Goal: Use online tool/utility: Utilize a website feature to perform a specific function

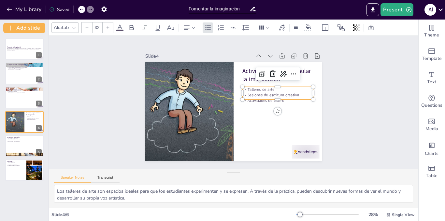
click at [268, 87] on p "Talleres de arte" at bounding box center [277, 90] width 71 height 6
drag, startPoint x: 270, startPoint y: 88, endPoint x: 245, endPoint y: 84, distance: 25.6
click at [245, 84] on div "Actividades para estimular la imaginación Talleres de arte Sesiones de escritur…" at bounding box center [233, 111] width 176 height 99
click at [255, 90] on p "Sesiones de escritura creativa" at bounding box center [277, 93] width 71 height 6
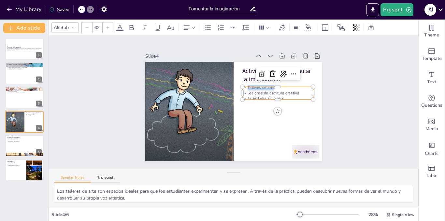
drag, startPoint x: 270, startPoint y: 87, endPoint x: 241, endPoint y: 84, distance: 28.4
click at [241, 84] on div "Actividades para estimular la imaginación Talleres de arte Sesiones de escritur…" at bounding box center [233, 111] width 176 height 99
copy p "Talleres de arte"
drag, startPoint x: 296, startPoint y: 91, endPoint x: 242, endPoint y: 89, distance: 54.1
click at [242, 90] on p "Sesiones de escritura creativa" at bounding box center [277, 93] width 71 height 6
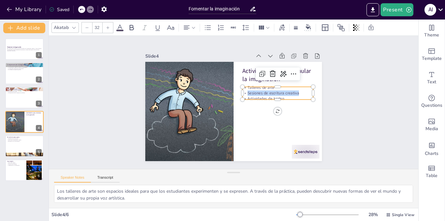
copy p "Sesiones de escritura creativa"
drag, startPoint x: 284, startPoint y: 96, endPoint x: 242, endPoint y: 98, distance: 42.0
click at [242, 98] on div "Actividades para estimular la imaginación Talleres de arte Sesiones de escritur…" at bounding box center [233, 111] width 176 height 99
click at [280, 96] on p "Actividades de teatro" at bounding box center [277, 99] width 71 height 6
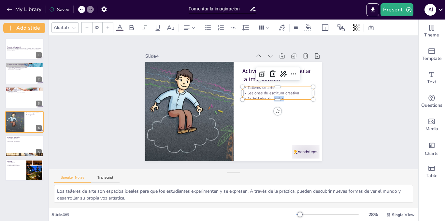
click at [278, 96] on p "Actividades de teatro" at bounding box center [277, 99] width 71 height 6
drag, startPoint x: 278, startPoint y: 96, endPoint x: 244, endPoint y: 98, distance: 33.9
click at [244, 98] on div "Actividades para estimular la imaginación Talleres de arte Sesiones de escritur…" at bounding box center [233, 111] width 176 height 99
copy div "Talleres de arte Sesiones de escritura creativa Actividades de teatro"
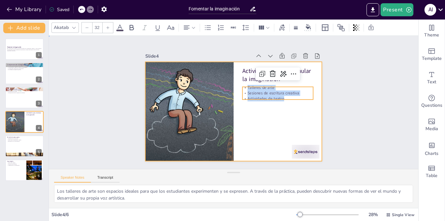
click at [253, 108] on div at bounding box center [233, 111] width 176 height 99
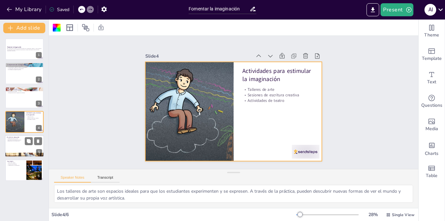
click at [20, 149] on div at bounding box center [24, 146] width 39 height 22
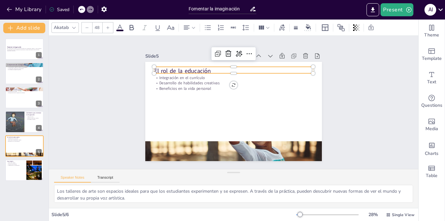
click at [178, 68] on p "El rol de la educación" at bounding box center [233, 71] width 159 height 8
drag, startPoint x: 207, startPoint y: 70, endPoint x: 148, endPoint y: 69, distance: 59.6
click at [148, 69] on div "Integración en el currículo Desarrollo de habilidades creativas Beneficios en l…" at bounding box center [233, 111] width 176 height 99
copy p "El rol de la educación"
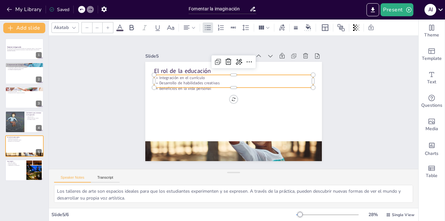
type input "32"
click at [178, 80] on p "Desarrollo de habilidades creativas" at bounding box center [233, 83] width 159 height 6
drag, startPoint x: 209, startPoint y: 84, endPoint x: 154, endPoint y: 76, distance: 55.6
click at [154, 76] on div "Integración en el currículo Desarrollo de habilidades creativas Beneficios en l…" at bounding box center [233, 81] width 159 height 17
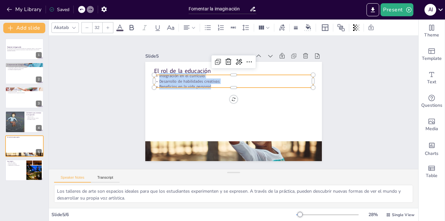
copy div "Integración en el currículo Desarrollo de habilidades creativas Beneficios en l…"
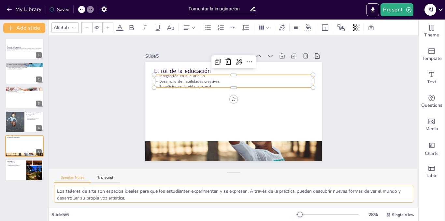
click at [143, 198] on textarea "La integración del arte y la creatividad en el currículo es esencial para forma…" at bounding box center [233, 194] width 359 height 18
drag, startPoint x: 143, startPoint y: 198, endPoint x: 137, endPoint y: 199, distance: 5.9
click at [137, 199] on textarea "La integración del arte y la creatividad en el currículo es esencial para forma…" at bounding box center [233, 194] width 359 height 18
click at [144, 199] on textarea "La integración del arte y la creatividad en el currículo es esencial para forma…" at bounding box center [233, 194] width 359 height 18
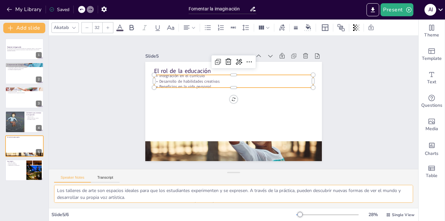
scroll to position [0, 0]
drag, startPoint x: 135, startPoint y: 198, endPoint x: 55, endPoint y: 189, distance: 80.2
click at [55, 189] on textarea "La integración del arte y la creatividad en el currículo es esencial para forma…" at bounding box center [233, 194] width 359 height 18
type textarea "La integración del arte y la creatividad en el currículo es esencial para forma…"
click at [14, 168] on div at bounding box center [24, 170] width 39 height 22
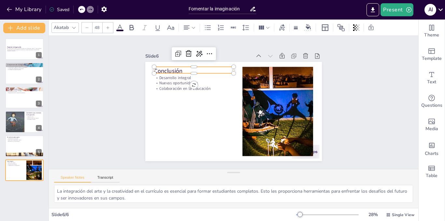
click at [166, 68] on p "Conclusión" at bounding box center [193, 71] width 79 height 8
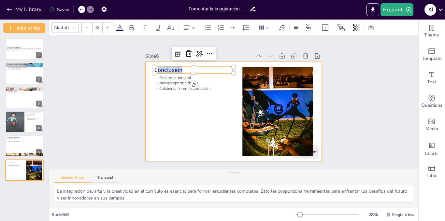
drag, startPoint x: 179, startPoint y: 68, endPoint x: 145, endPoint y: 65, distance: 34.3
click at [145, 65] on div "Desarrollo integral Nuevas oportunidades Colaboración en la educación Conclusión" at bounding box center [233, 111] width 176 height 99
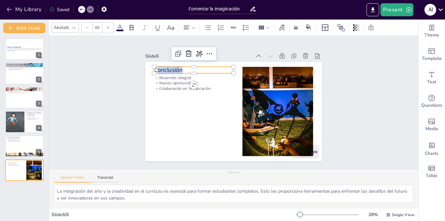
click at [165, 67] on p "Conclusión" at bounding box center [193, 70] width 79 height 8
drag, startPoint x: 179, startPoint y: 68, endPoint x: 148, endPoint y: 66, distance: 31.3
click at [148, 66] on div "Desarrollo integral Nuevas oportunidades Colaboración en la educación Conclusión" at bounding box center [233, 111] width 176 height 99
copy p "Conclusión"
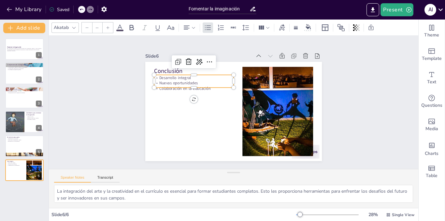
type input "32"
click at [202, 86] on p "Colaboración en la educación" at bounding box center [193, 89] width 79 height 6
drag, startPoint x: 205, startPoint y: 85, endPoint x: 154, endPoint y: 73, distance: 52.7
click at [154, 73] on div "Desarrollo integral Nuevas oportunidades Colaboración en la educación" at bounding box center [193, 81] width 79 height 17
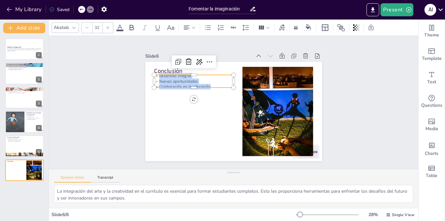
copy div "Desarrollo integral Nuevas oportunidades Colaboración en la educación"
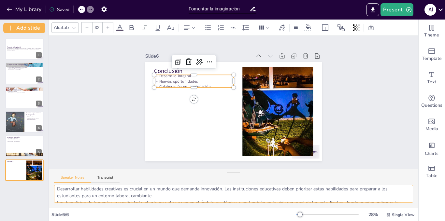
scroll to position [29, 0]
drag, startPoint x: 56, startPoint y: 193, endPoint x: 108, endPoint y: 196, distance: 51.5
click at [108, 196] on textarea "El desarrollo integral de los estudiantes incluye tanto habilidades académicas …" at bounding box center [233, 194] width 359 height 18
type textarea "El desarrollo integral de los estudiantes incluye tanto habilidades académicas …"
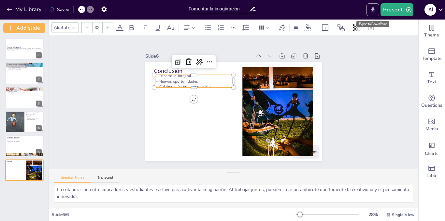
click at [374, 7] on icon "Export to PowerPoint" at bounding box center [373, 9] width 4 height 5
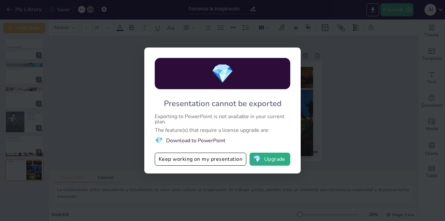
click at [329, 107] on div "💎 Presentation cannot be exported Exporting to PowerPoint is not available in y…" at bounding box center [222, 110] width 445 height 221
click at [111, 111] on div "💎 Presentation cannot be exported Exporting to PowerPoint is not available in y…" at bounding box center [222, 110] width 445 height 221
click at [317, 137] on div "💎 Presentation cannot be exported Exporting to PowerPoint is not available in y…" at bounding box center [222, 110] width 445 height 221
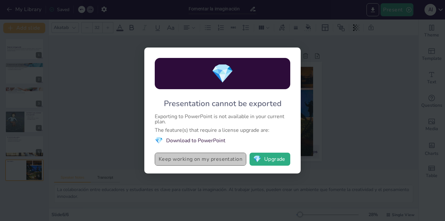
click at [216, 163] on button "Keep working on my presentation" at bounding box center [200, 159] width 91 height 13
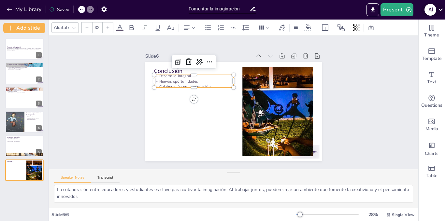
click at [441, 9] on icon at bounding box center [440, 9] width 9 height 9
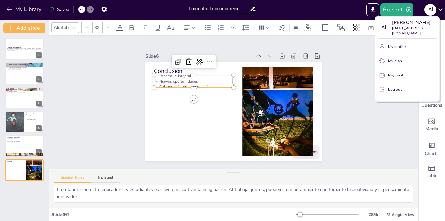
click at [441, 9] on div at bounding box center [222, 110] width 445 height 221
